Goal: Find specific page/section: Find specific page/section

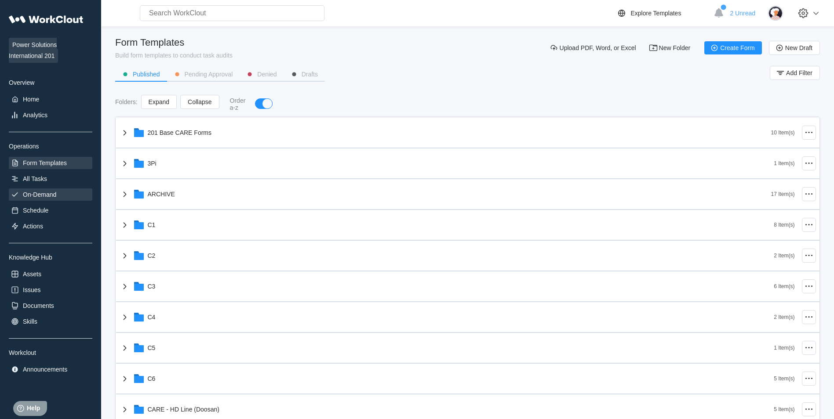
click at [60, 193] on div "On-Demand" at bounding box center [51, 195] width 84 height 12
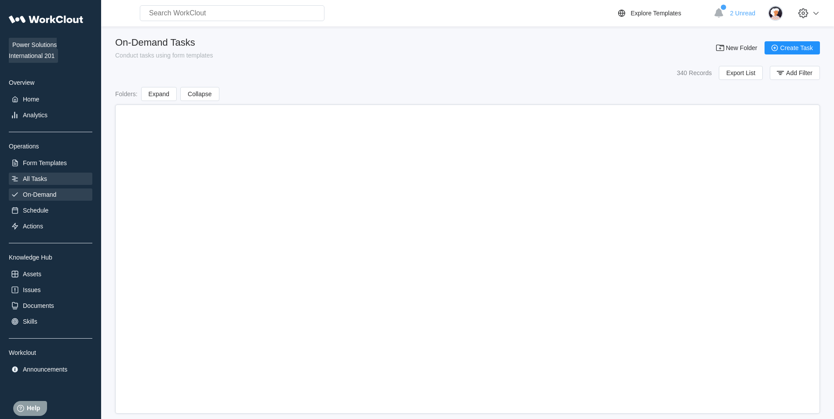
click at [57, 181] on div "All Tasks" at bounding box center [51, 179] width 84 height 12
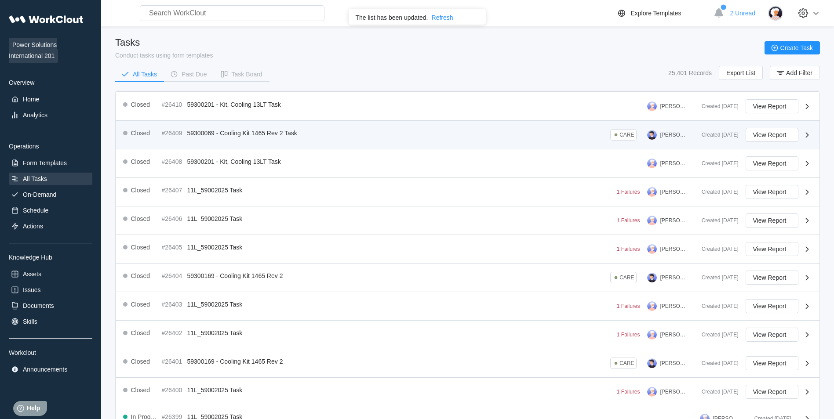
click at [302, 142] on div "Closed #26409 59300069 - Cooling Kit 1465 Rev 2 Task CARE [PERSON_NAME] Created…" at bounding box center [467, 135] width 703 height 29
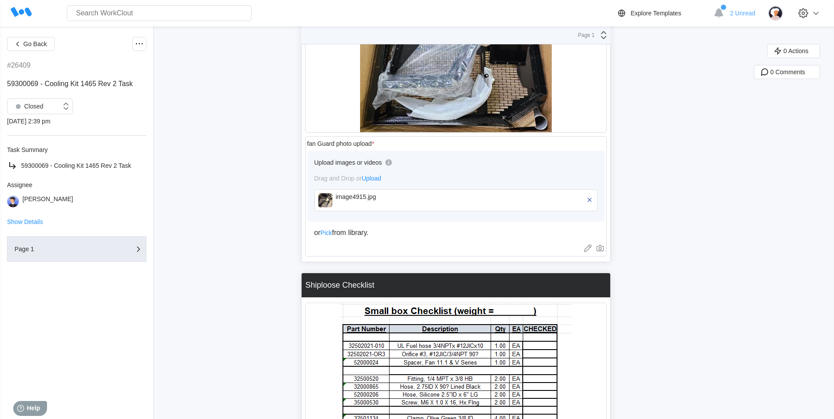
scroll to position [5540, 0]
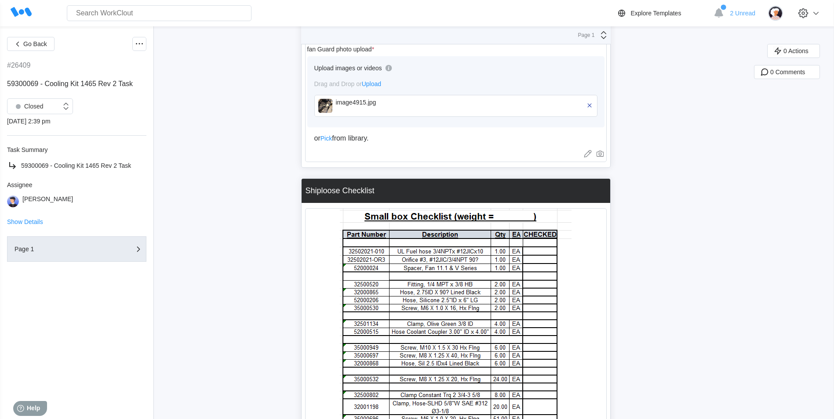
click at [328, 112] on img at bounding box center [325, 106] width 14 height 14
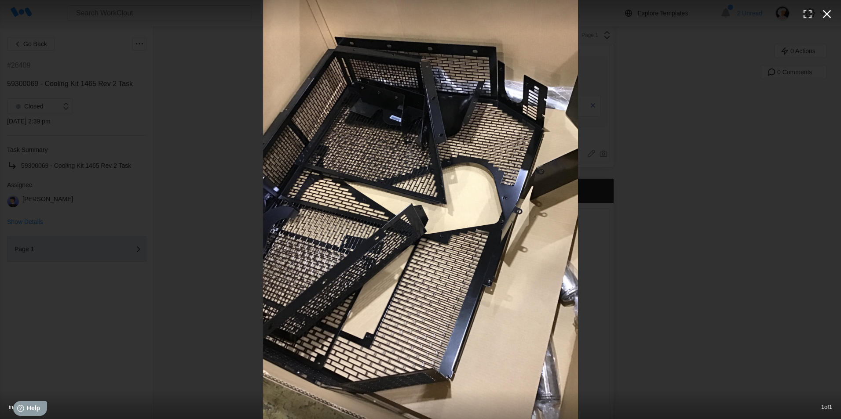
click at [824, 15] on icon "button" at bounding box center [827, 14] width 14 height 14
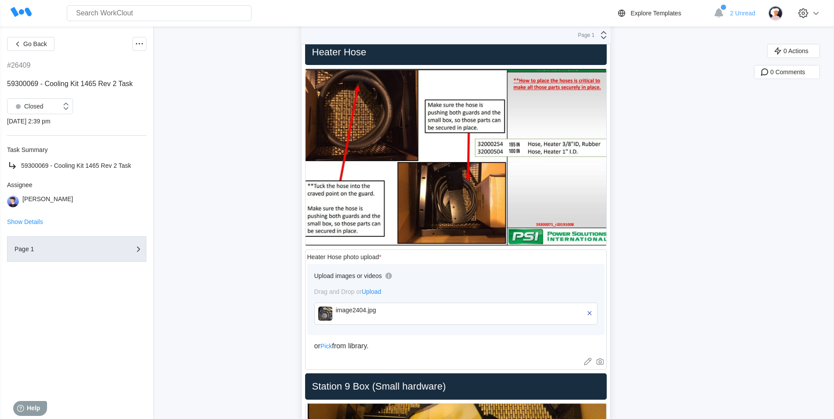
scroll to position [5980, 0]
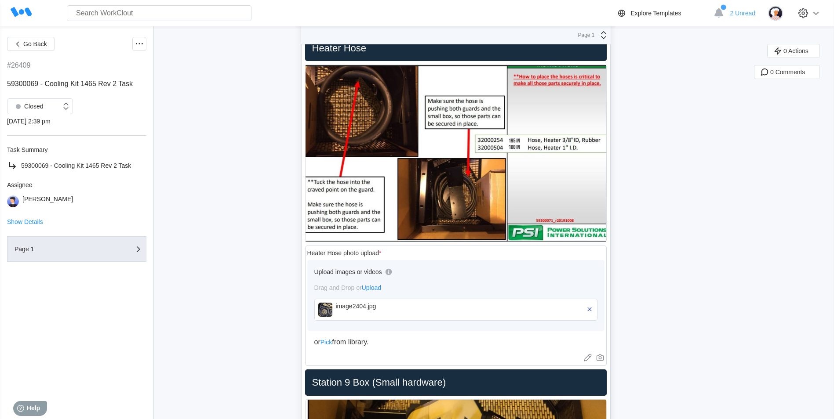
click at [329, 307] on img at bounding box center [325, 310] width 14 height 14
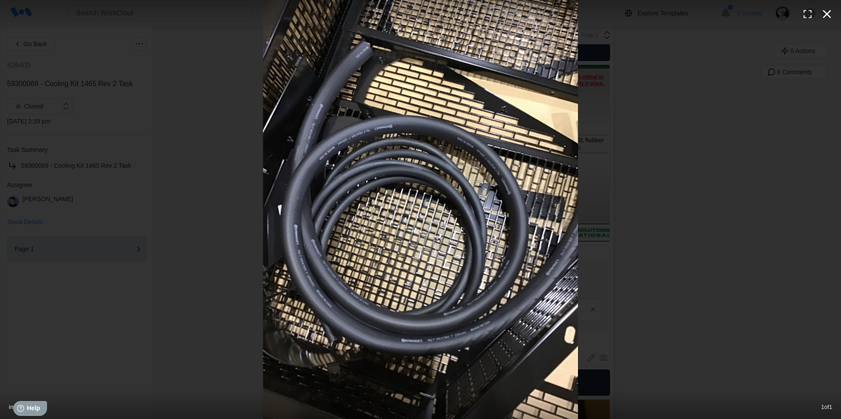
click at [827, 10] on icon "button" at bounding box center [827, 14] width 14 height 14
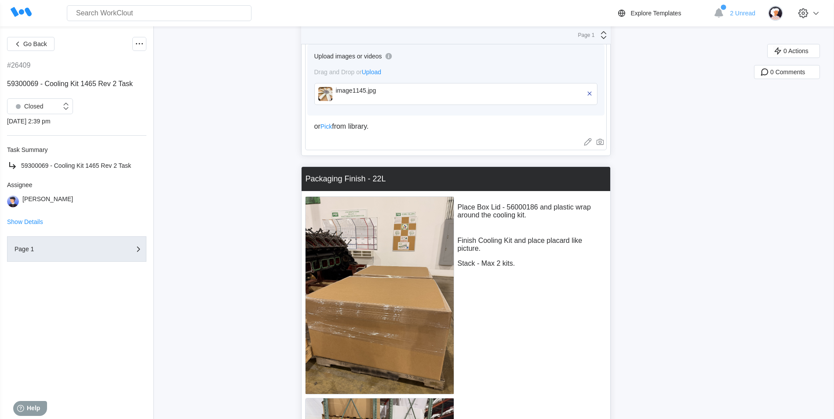
scroll to position [7607, 0]
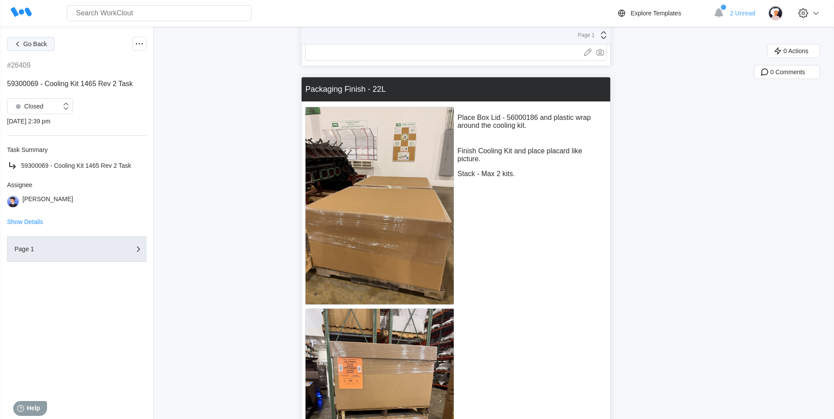
click at [32, 44] on span "Go Back" at bounding box center [35, 44] width 24 height 6
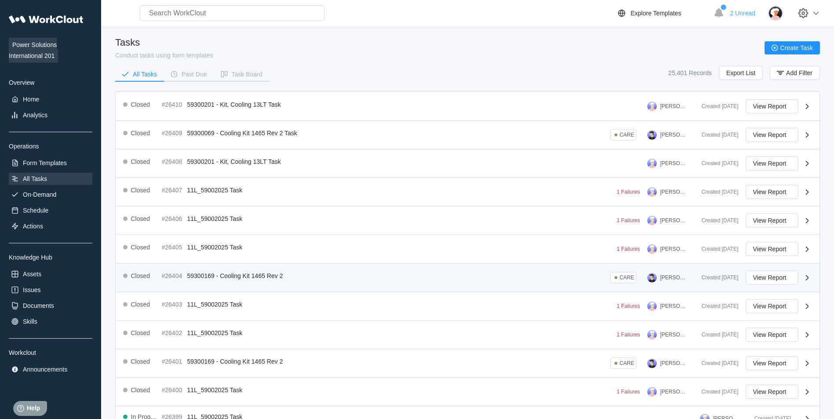
click at [327, 277] on div "Closed #26404 59300169 - Cooling Kit 1465 Rev 2 CARE [PERSON_NAME]" at bounding box center [409, 278] width 572 height 14
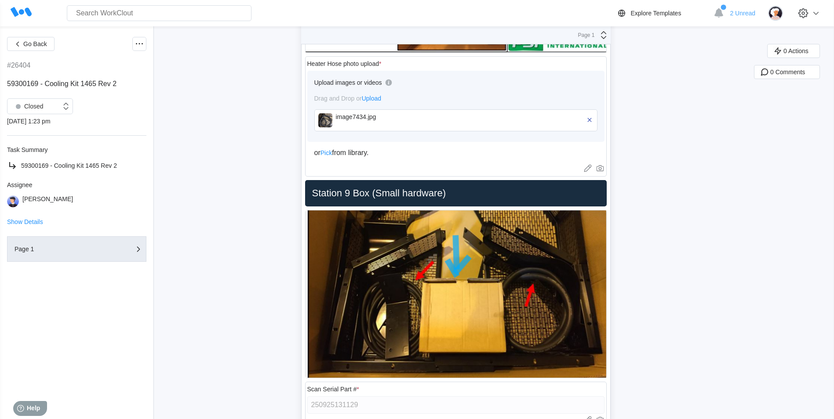
scroll to position [5968, 0]
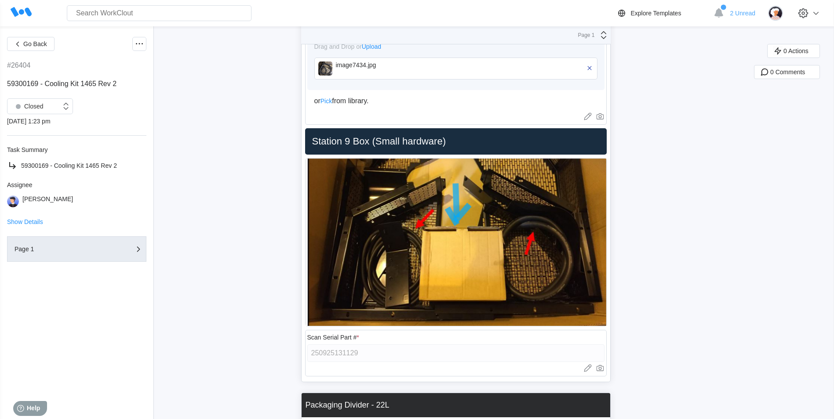
click at [332, 64] on img at bounding box center [325, 69] width 14 height 14
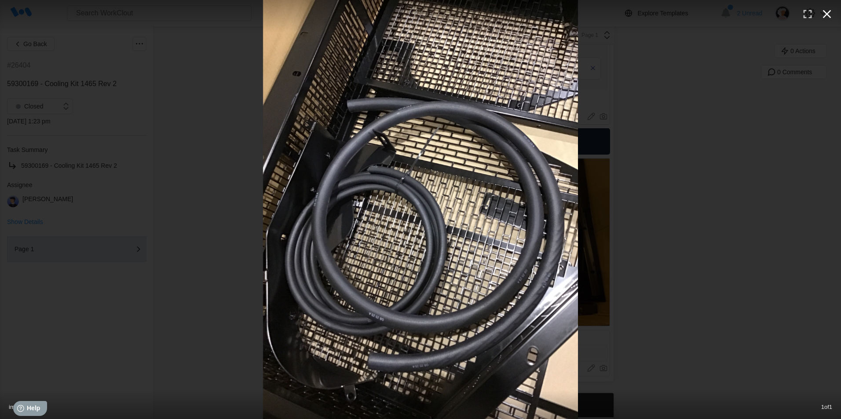
click at [819, 10] on button "button" at bounding box center [826, 13] width 19 height 19
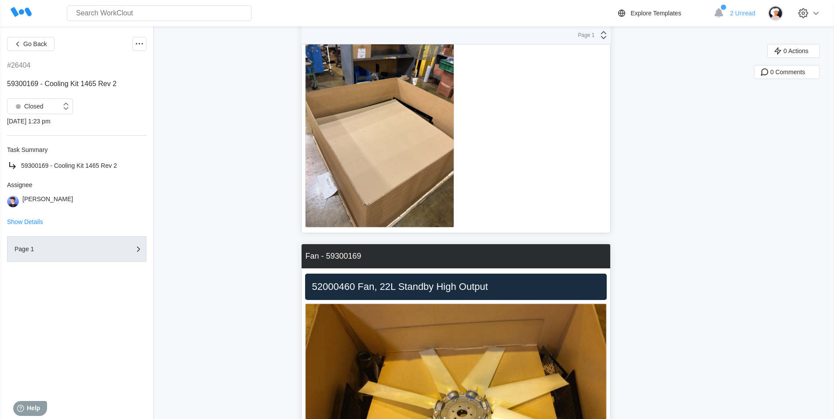
scroll to position [6364, 0]
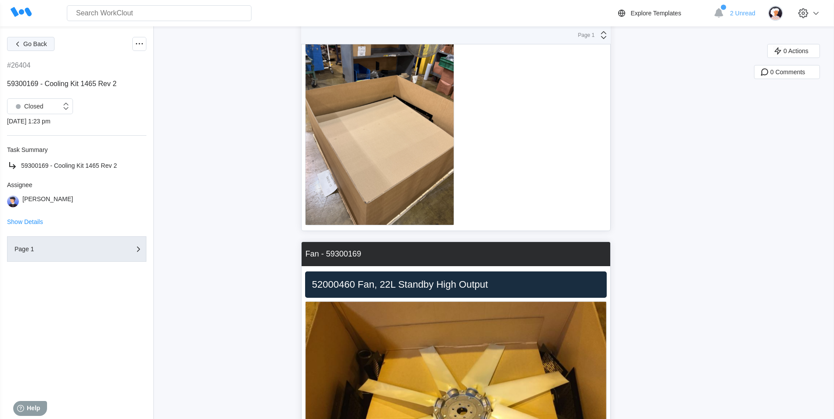
click at [37, 43] on span "Go Back" at bounding box center [35, 44] width 24 height 6
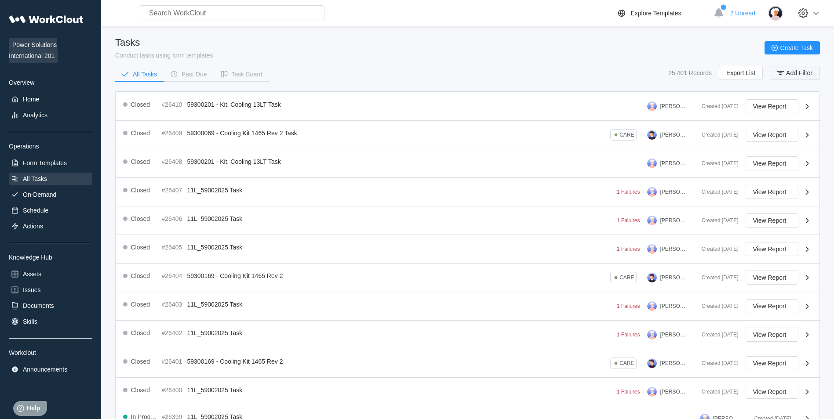
click at [788, 76] on span "Add Filter" at bounding box center [799, 73] width 26 height 6
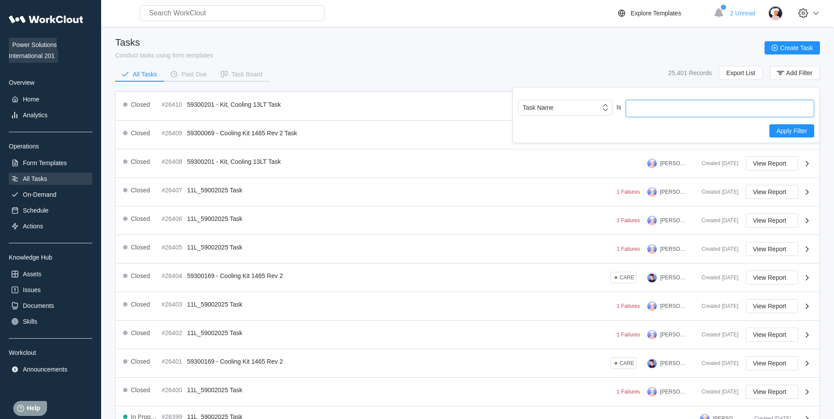
click at [661, 112] on input "text" at bounding box center [720, 109] width 189 height 18
click at [631, 113] on input "93000259" at bounding box center [720, 109] width 189 height 18
click at [659, 110] on input "593000259" at bounding box center [720, 109] width 189 height 18
type input "593000059"
click at [791, 135] on button "Apply Filter" at bounding box center [791, 130] width 45 height 13
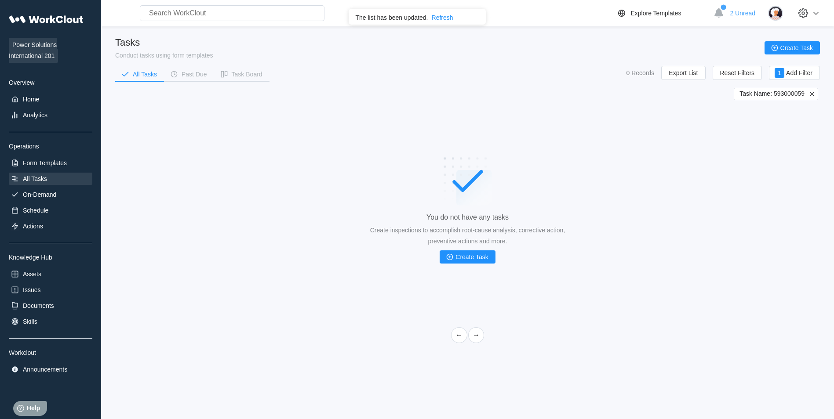
drag, startPoint x: 791, startPoint y: 100, endPoint x: 810, endPoint y: 91, distance: 21.0
click at [791, 100] on div "You do not have any tasks Create inspections to accomplish root-cause analysis,…" at bounding box center [467, 210] width 705 height 220
click at [810, 91] on icon at bounding box center [812, 94] width 8 height 8
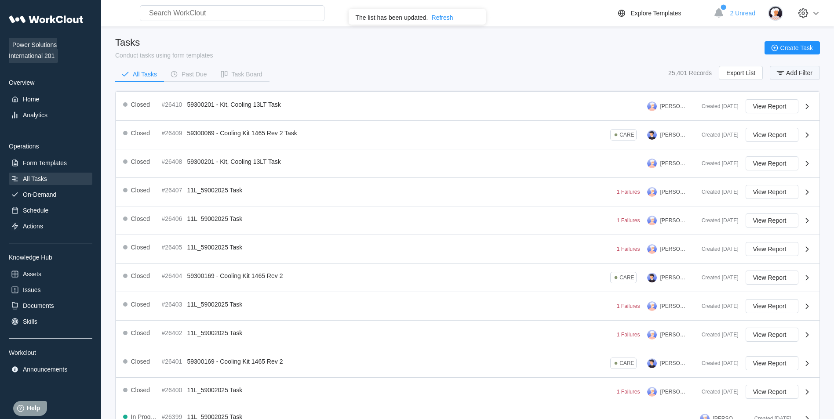
click at [791, 73] on span "Add Filter" at bounding box center [799, 73] width 26 height 6
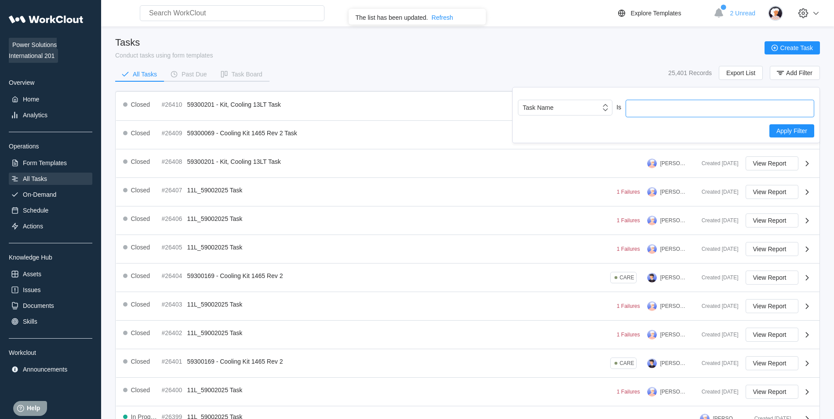
click at [708, 109] on input "text" at bounding box center [720, 109] width 189 height 18
type input "59300059"
click at [793, 132] on span "Apply Filter" at bounding box center [791, 131] width 31 height 6
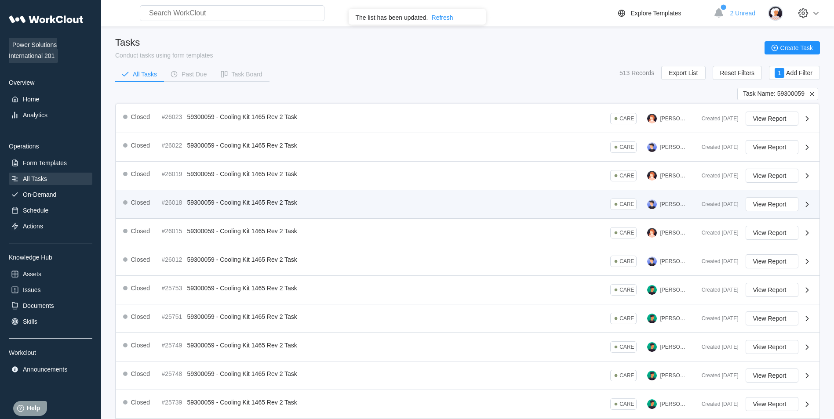
scroll to position [150, 0]
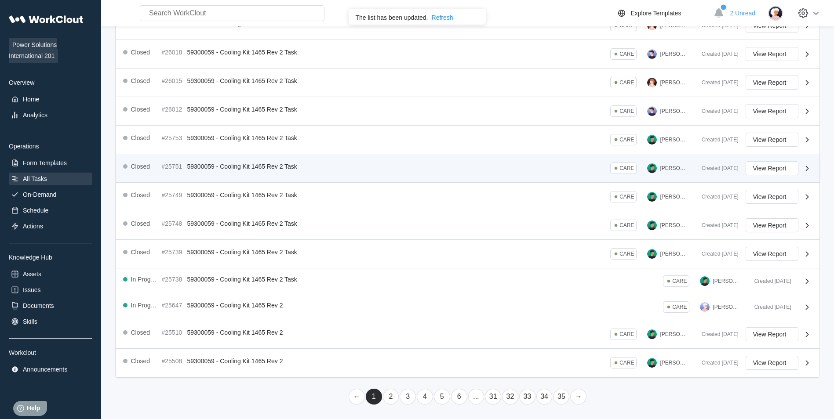
click at [397, 171] on div "Closed #25751 59300059 - Cooling Kit 1465 Rev 2 Task CARE [PERSON_NAME]" at bounding box center [409, 168] width 572 height 14
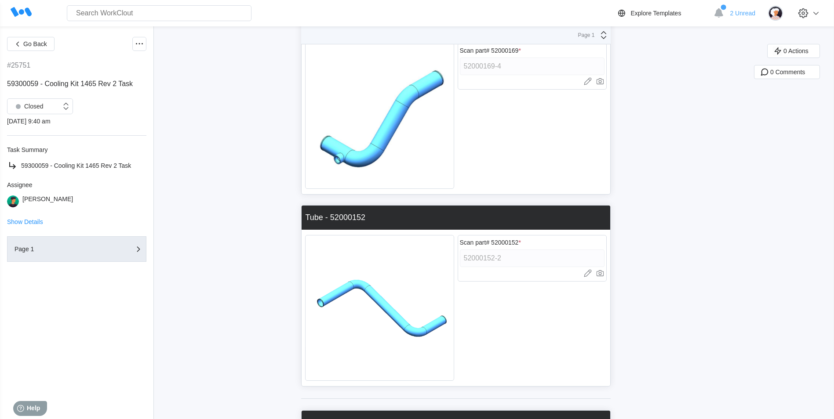
scroll to position [1712, 0]
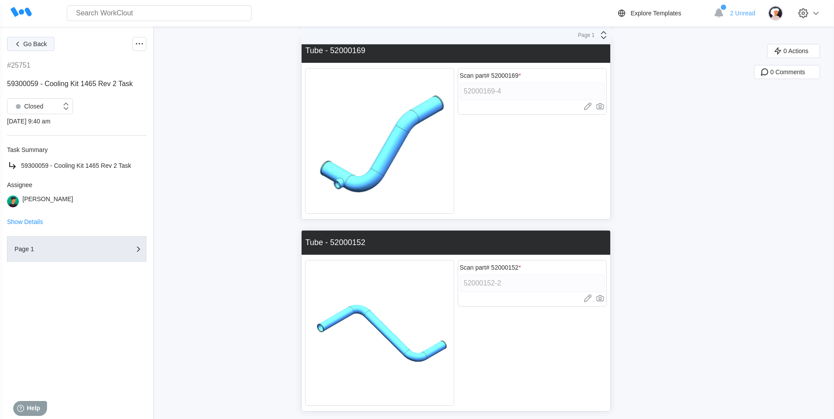
click at [30, 41] on span "Go Back" at bounding box center [35, 44] width 24 height 6
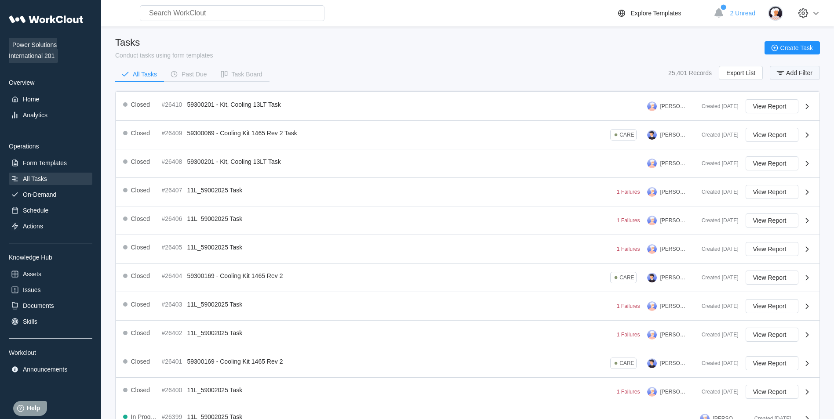
click at [785, 72] on icon "button" at bounding box center [781, 73] width 10 height 10
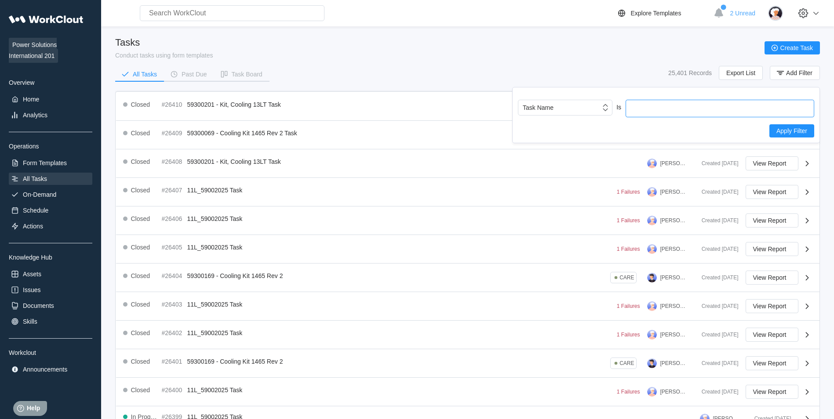
click at [649, 113] on input "text" at bounding box center [720, 109] width 189 height 18
type input "59300061"
click at [780, 130] on span "Apply Filter" at bounding box center [791, 131] width 31 height 6
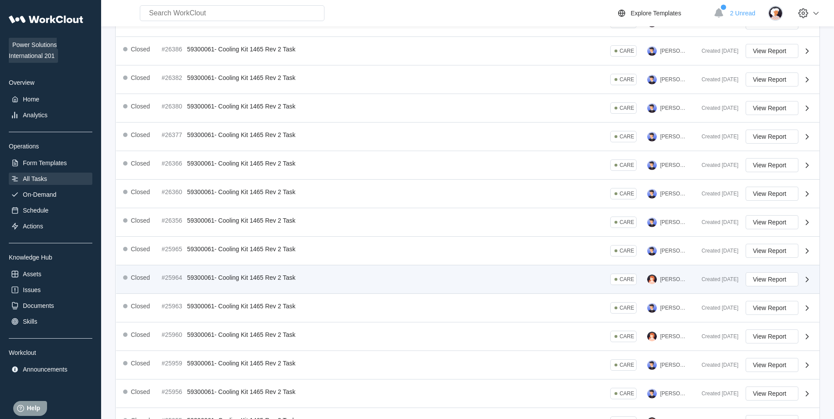
scroll to position [156, 0]
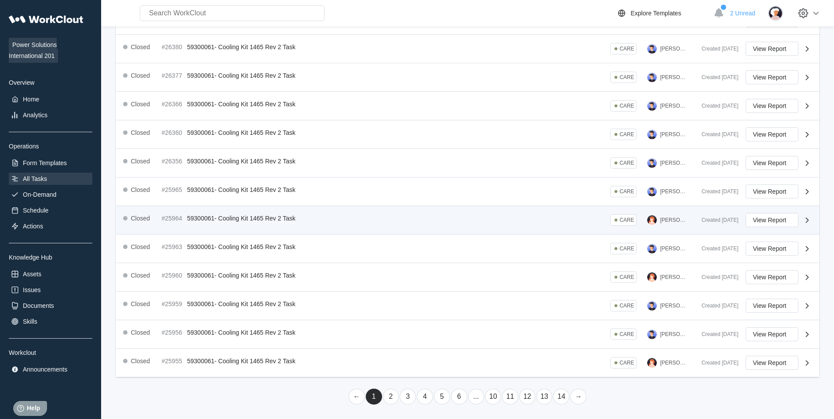
click at [455, 213] on div "Closed #25964 59300061- Cooling Kit 1465 Rev 2 Task CARE [PERSON_NAME]" at bounding box center [409, 220] width 572 height 14
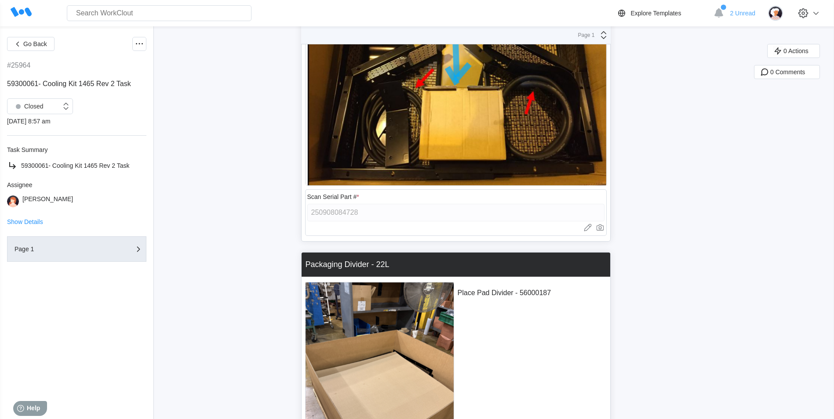
scroll to position [5930, 0]
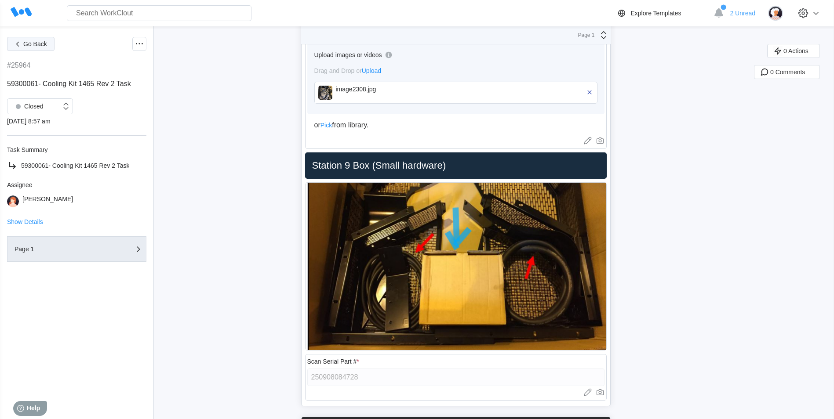
click at [38, 46] on span "Go Back" at bounding box center [35, 44] width 24 height 6
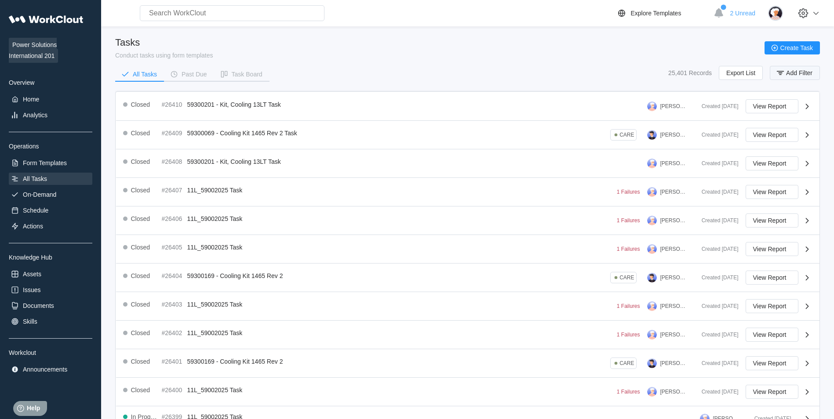
click at [799, 69] on button "Add Filter" at bounding box center [795, 73] width 50 height 14
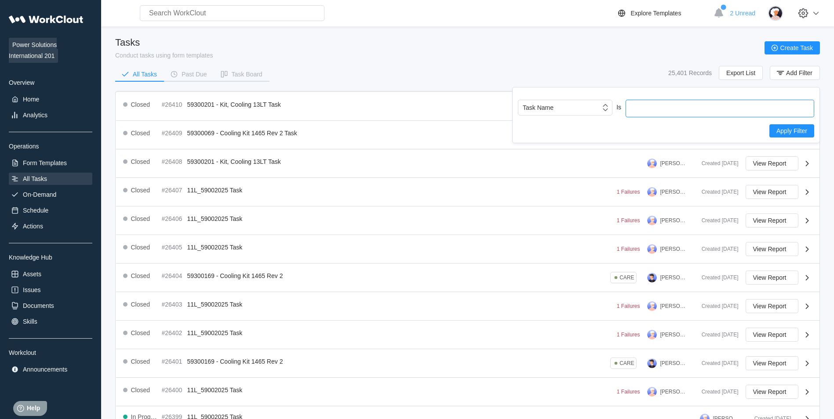
click at [650, 105] on input "text" at bounding box center [720, 109] width 189 height 18
type input "59300161"
click at [791, 128] on span "Apply Filter" at bounding box center [791, 131] width 31 height 6
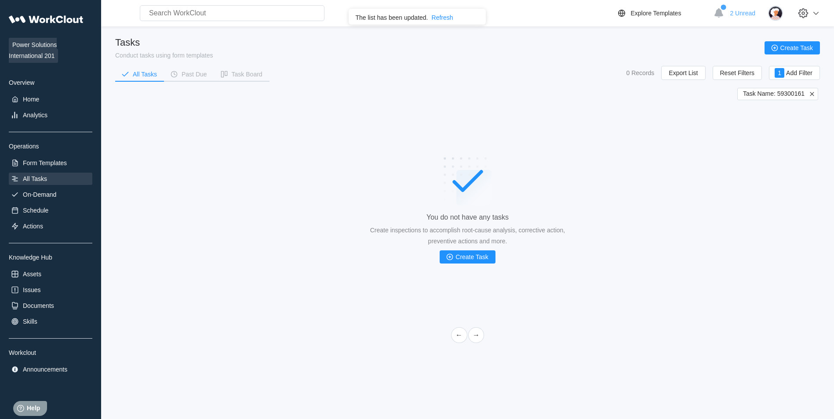
click at [811, 94] on icon at bounding box center [812, 94] width 8 height 8
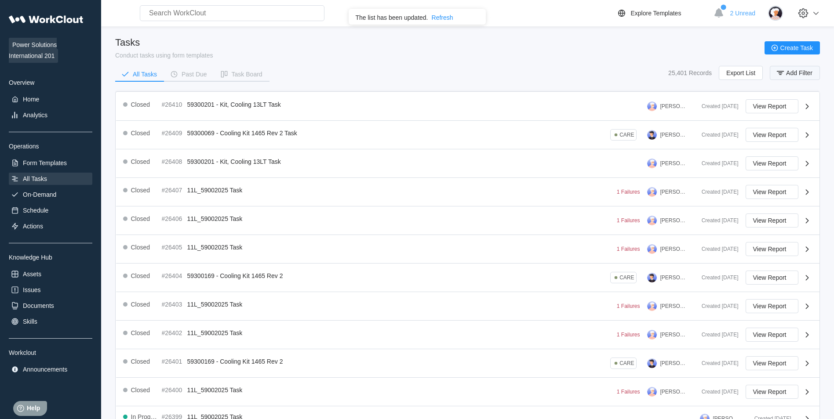
click at [818, 69] on button "Add Filter" at bounding box center [795, 73] width 50 height 14
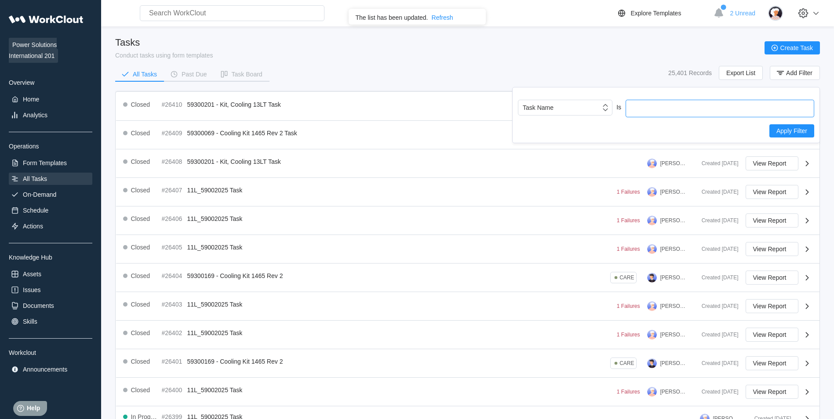
click at [747, 111] on input "text" at bounding box center [720, 109] width 189 height 18
type input "59300060"
click at [778, 132] on span "Apply Filter" at bounding box center [791, 131] width 31 height 6
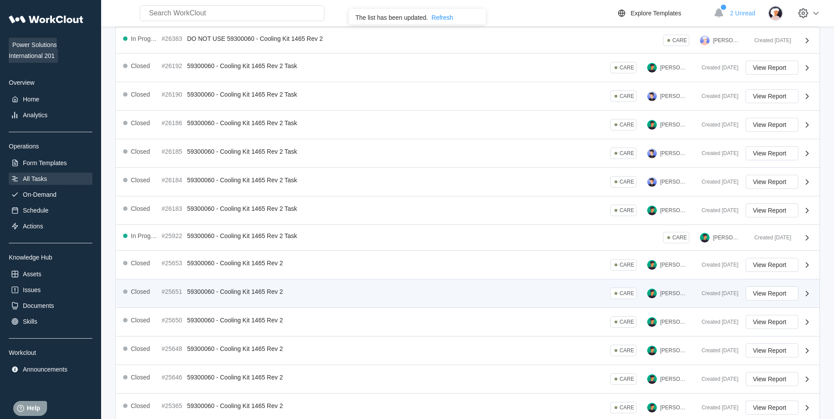
scroll to position [150, 0]
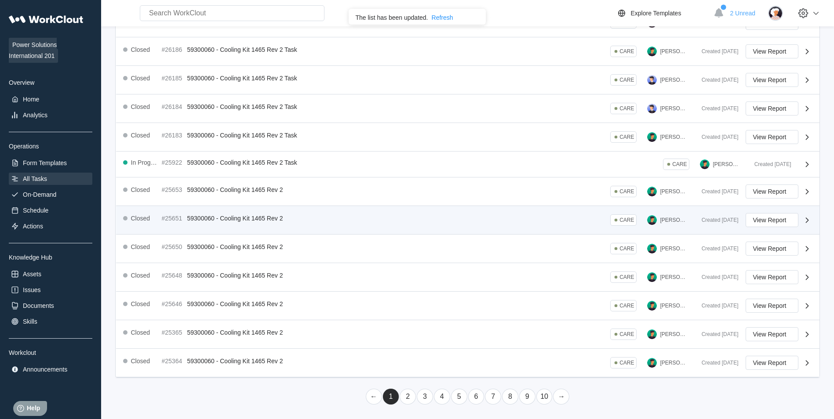
click at [447, 214] on div "Closed #25651 59300060 - Cooling Kit 1465 Rev 2 CARE [PERSON_NAME]" at bounding box center [409, 220] width 572 height 14
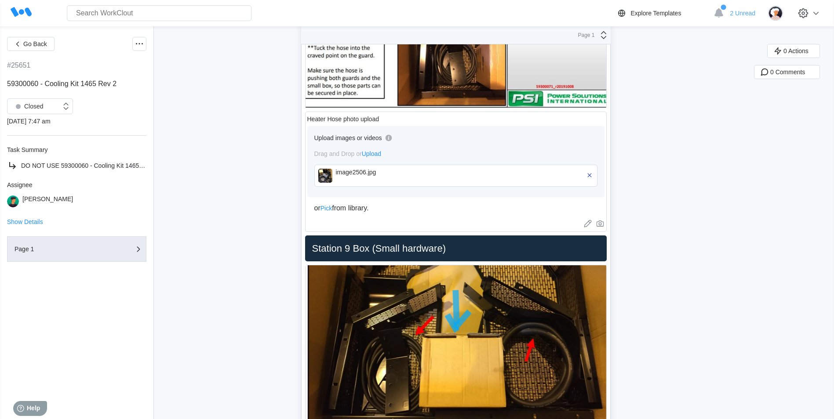
scroll to position [4811, 0]
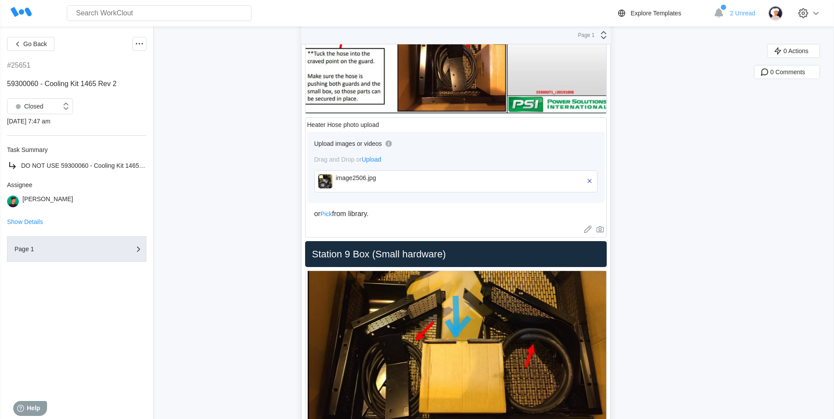
click at [327, 174] on div "image2506.jpg" at bounding box center [455, 182] width 283 height 22
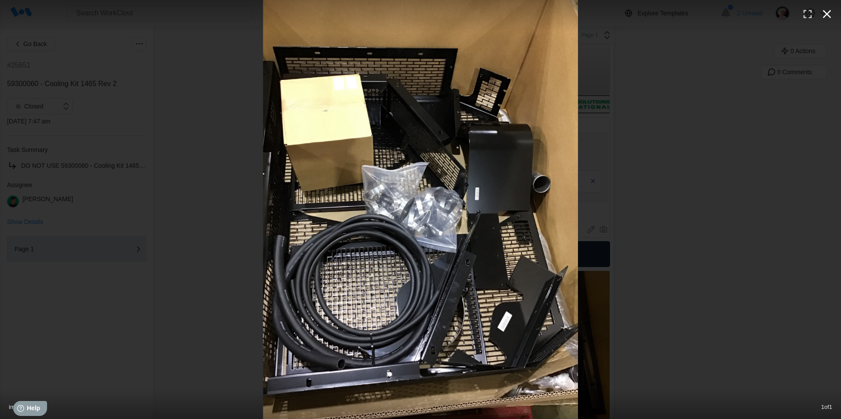
click at [825, 13] on icon "button" at bounding box center [827, 14] width 8 height 8
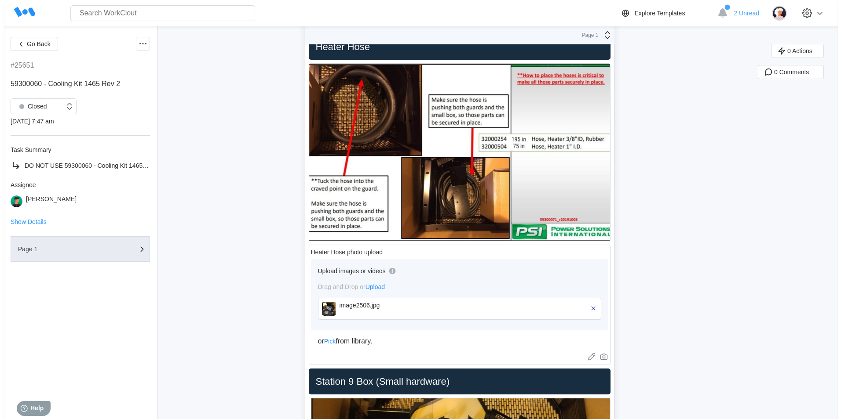
scroll to position [4767, 0]
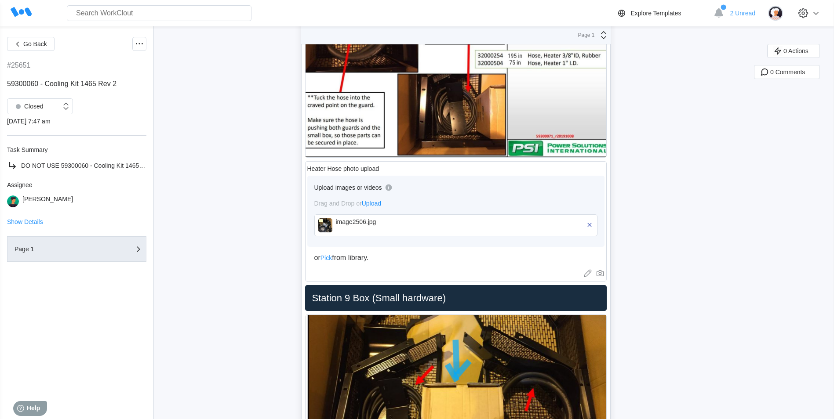
click at [326, 219] on img at bounding box center [325, 226] width 14 height 14
